Goal: Check status: Check status

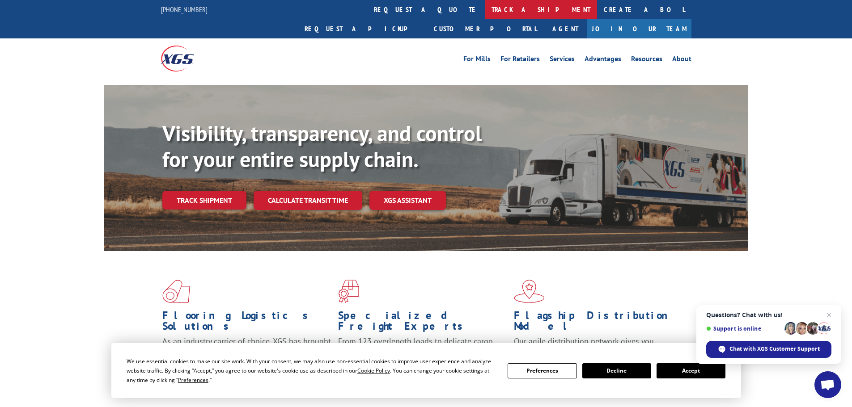
click at [485, 1] on link "track a shipment" at bounding box center [541, 9] width 112 height 19
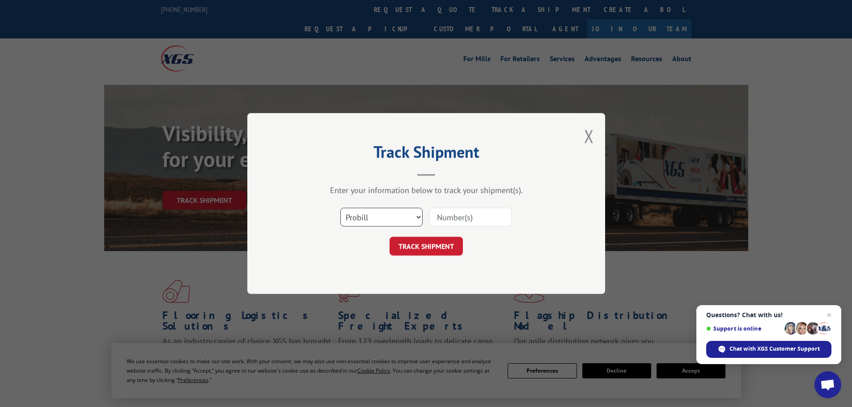
click at [373, 220] on select "Select category... Probill BOL PO" at bounding box center [381, 217] width 82 height 19
click at [364, 210] on select "Select category... Probill BOL PO" at bounding box center [381, 217] width 82 height 19
click at [340, 208] on select "Select category... Probill BOL PO" at bounding box center [381, 217] width 82 height 19
click at [433, 223] on input at bounding box center [470, 217] width 82 height 19
paste input "17229463"
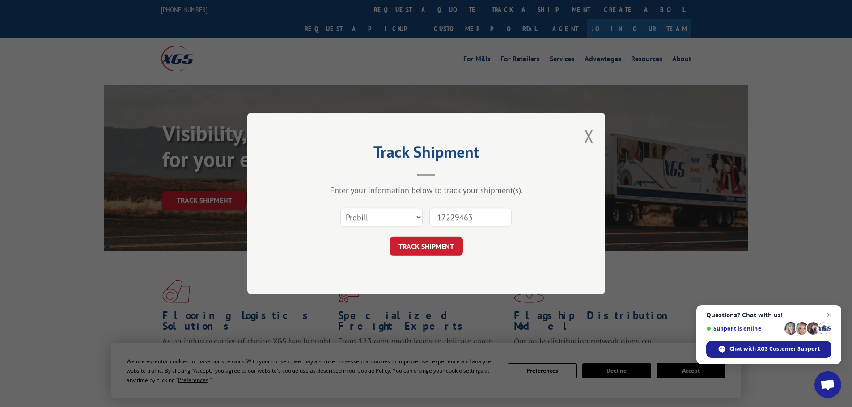
type input "17229463"
click at [416, 261] on div "Track Shipment Enter your information below to track your shipment(s). Select c…" at bounding box center [426, 203] width 358 height 181
click at [419, 247] on button "TRACK SHIPMENT" at bounding box center [426, 246] width 73 height 19
